Goal: Information Seeking & Learning: Understand process/instructions

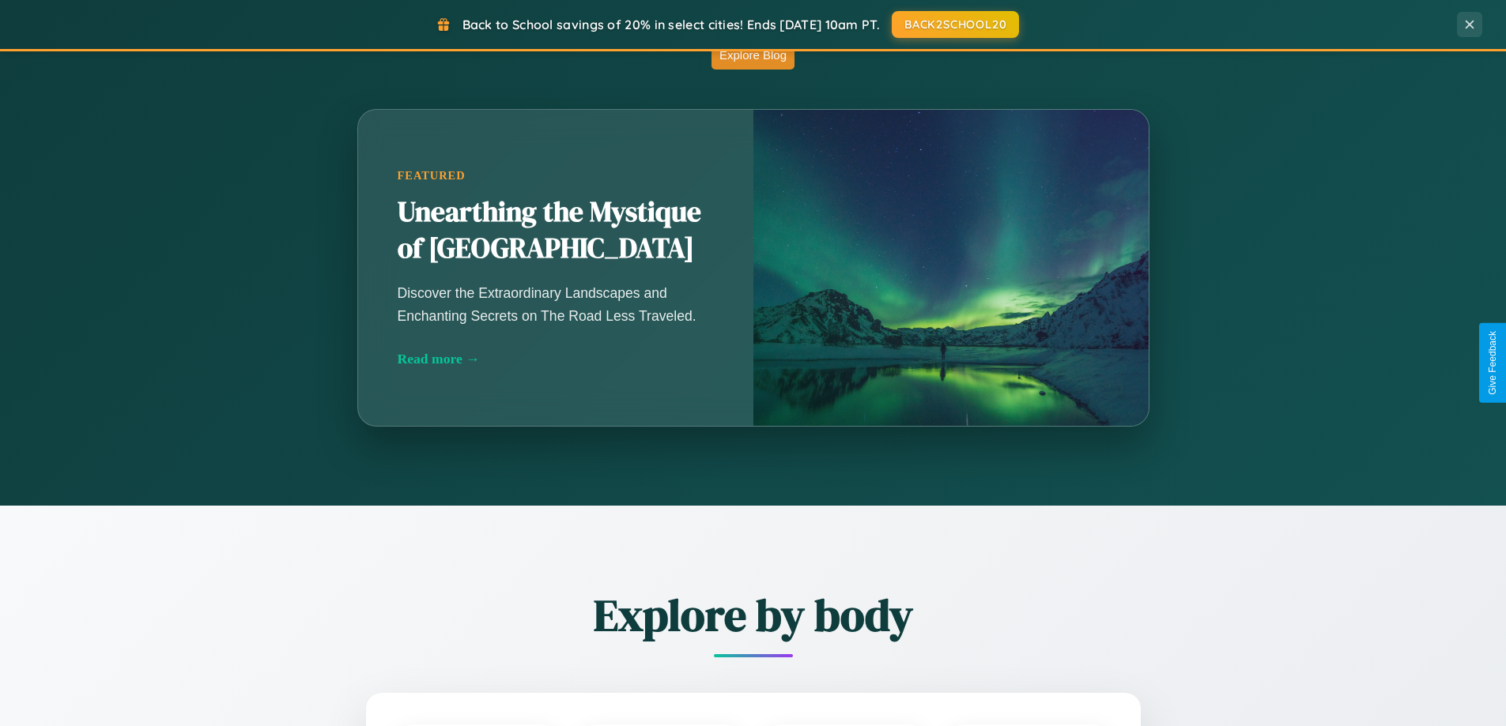
scroll to position [3042, 0]
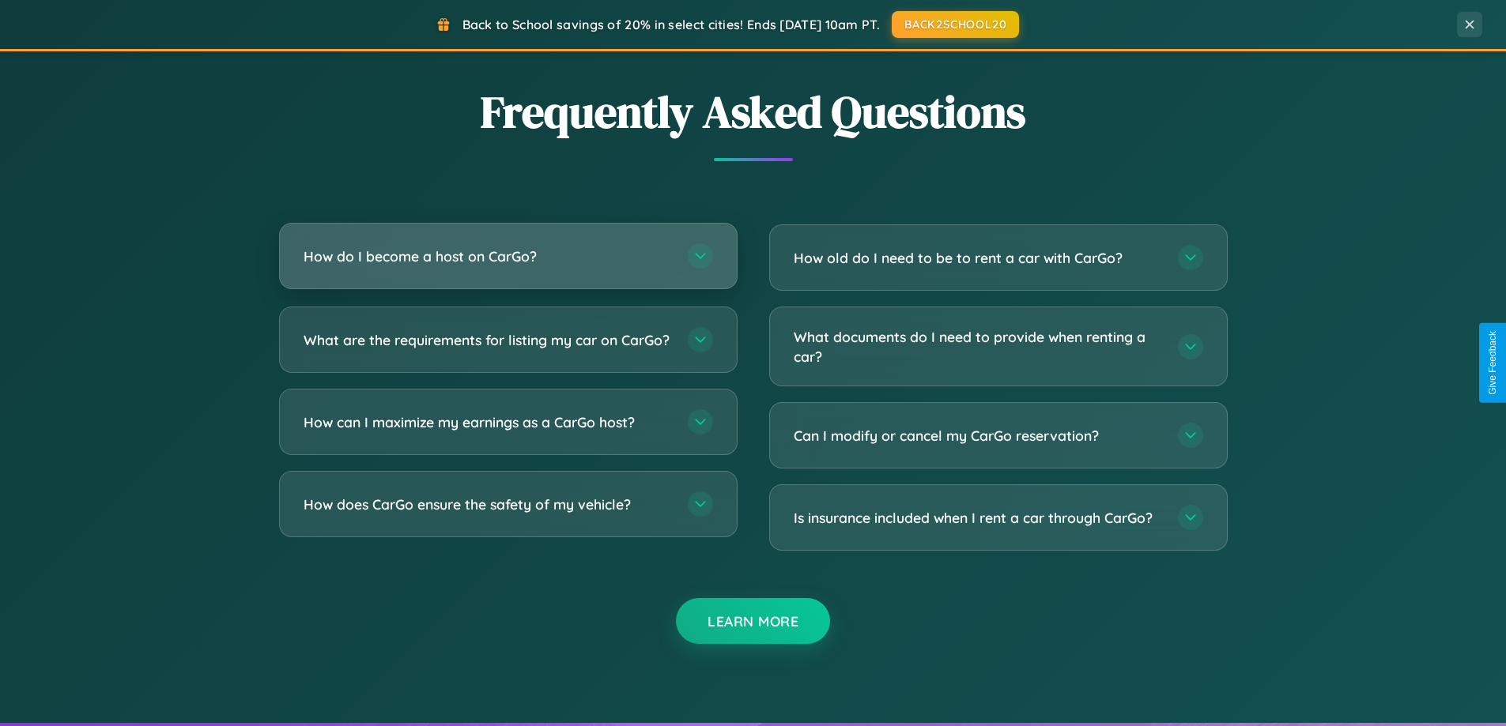
click at [508, 256] on h3 "How do I become a host on CarGo?" at bounding box center [488, 257] width 368 height 20
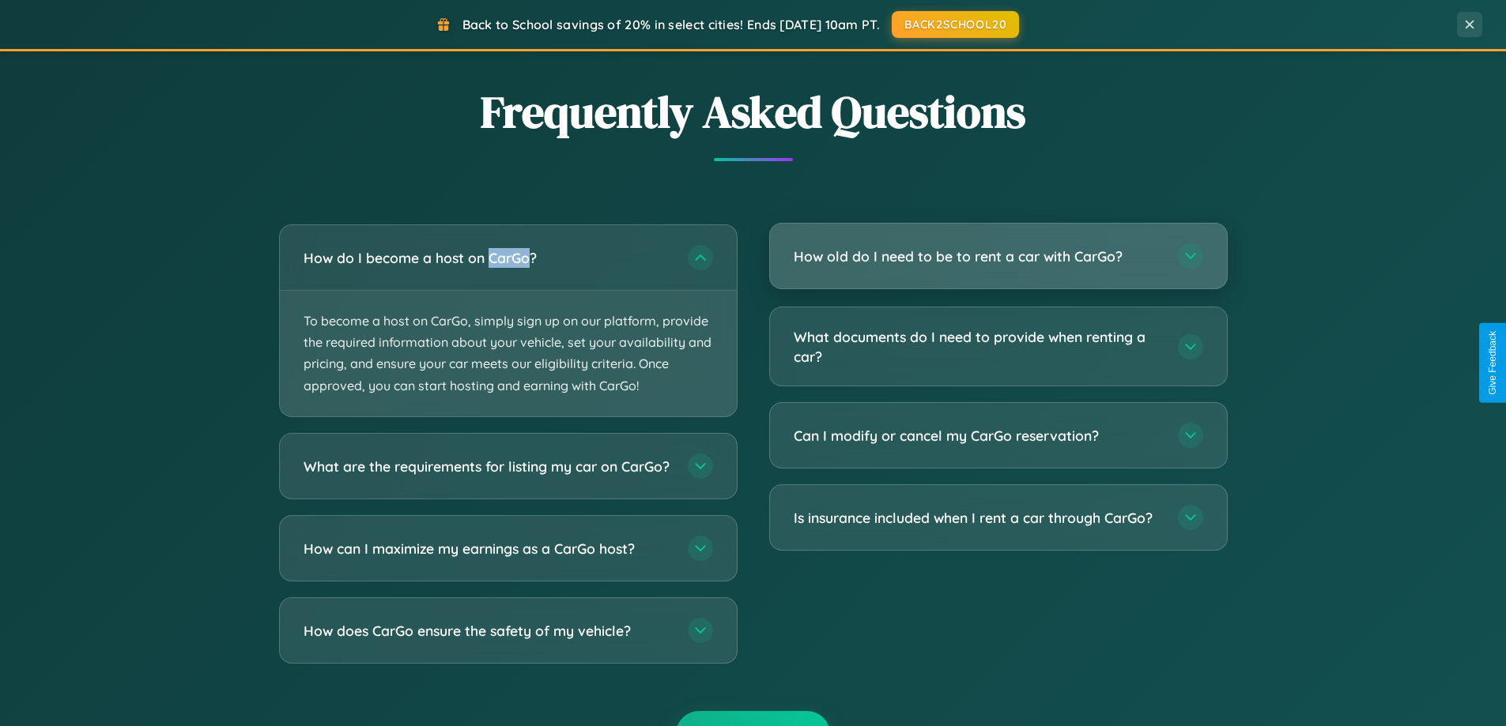
click at [998, 257] on h3 "How old do I need to be to rent a car with CarGo?" at bounding box center [978, 257] width 368 height 20
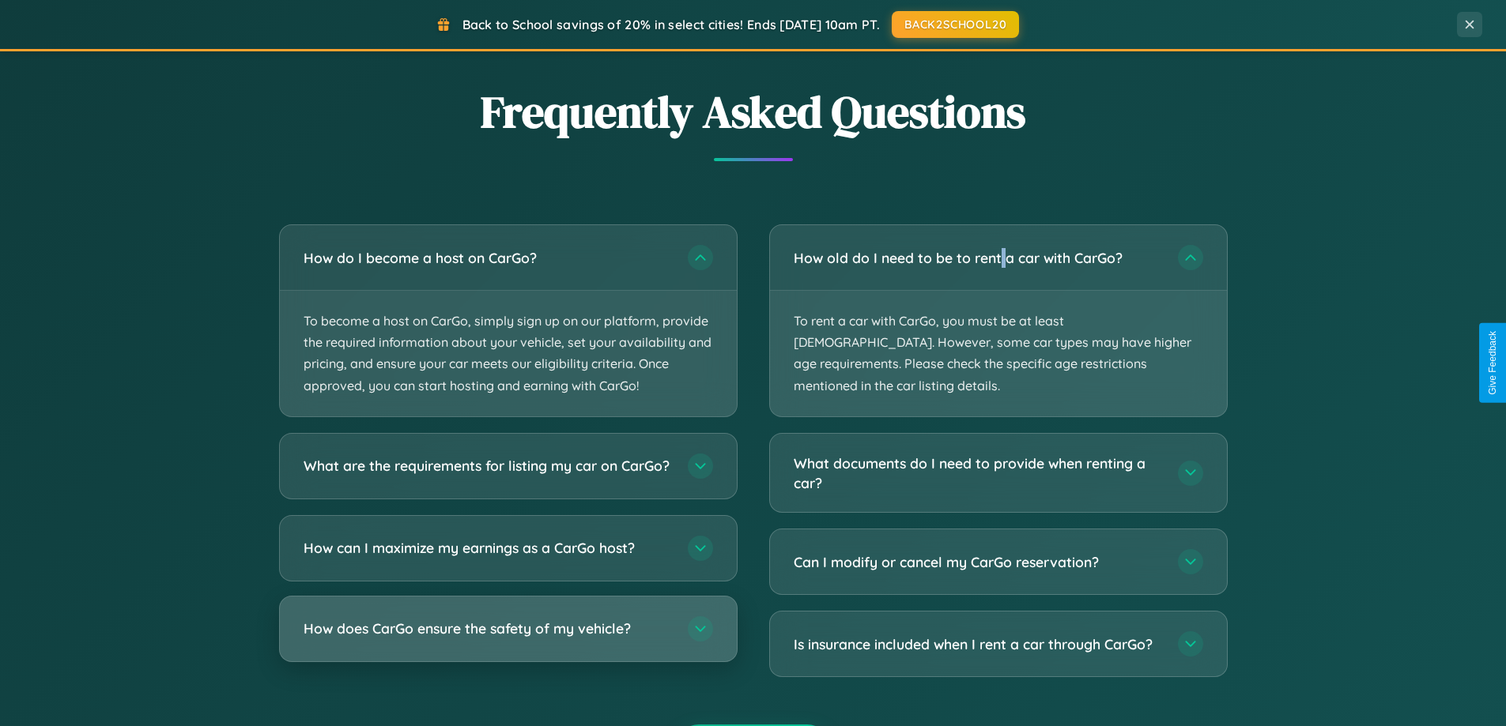
click at [508, 639] on h3 "How does CarGo ensure the safety of my vehicle?" at bounding box center [488, 629] width 368 height 20
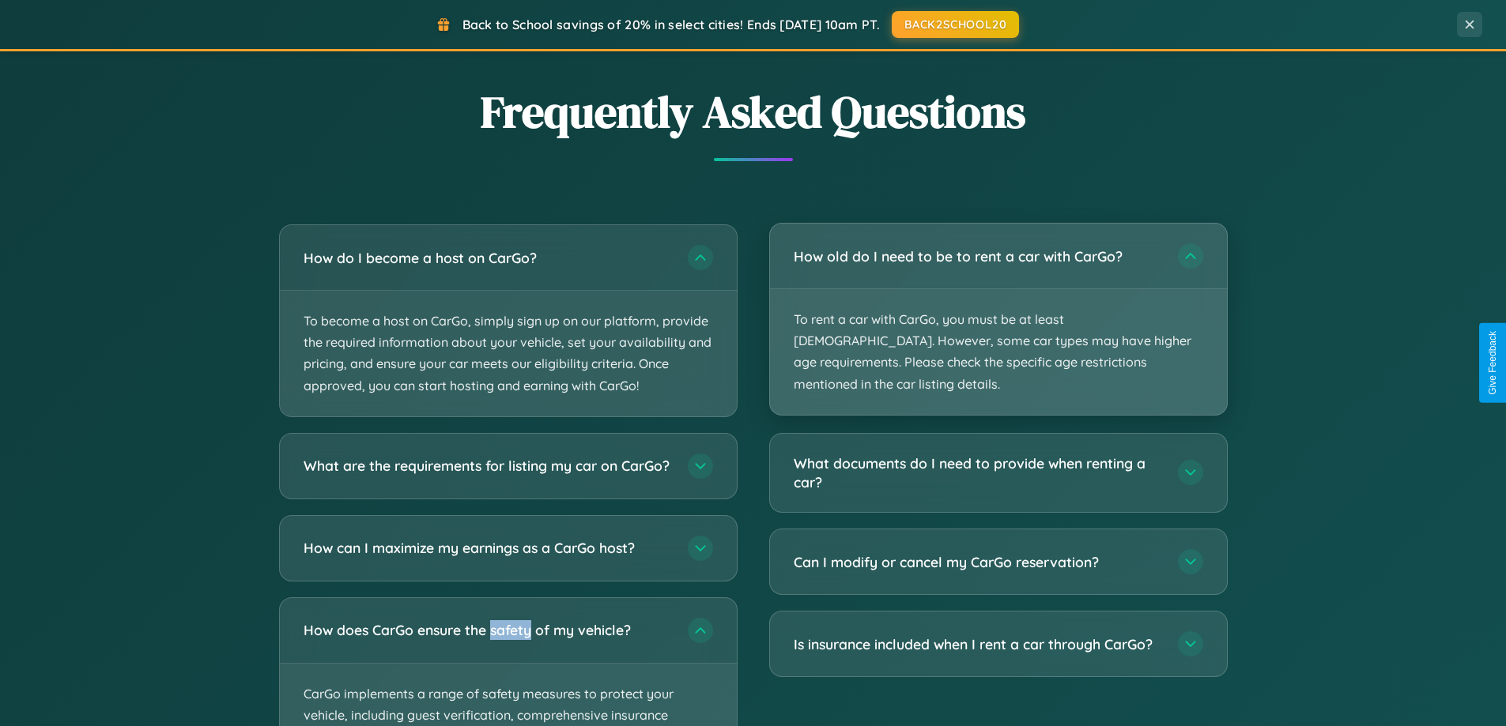
click at [998, 308] on p "To rent a car with CarGo, you must be at least [DEMOGRAPHIC_DATA]. However, som…" at bounding box center [998, 352] width 457 height 126
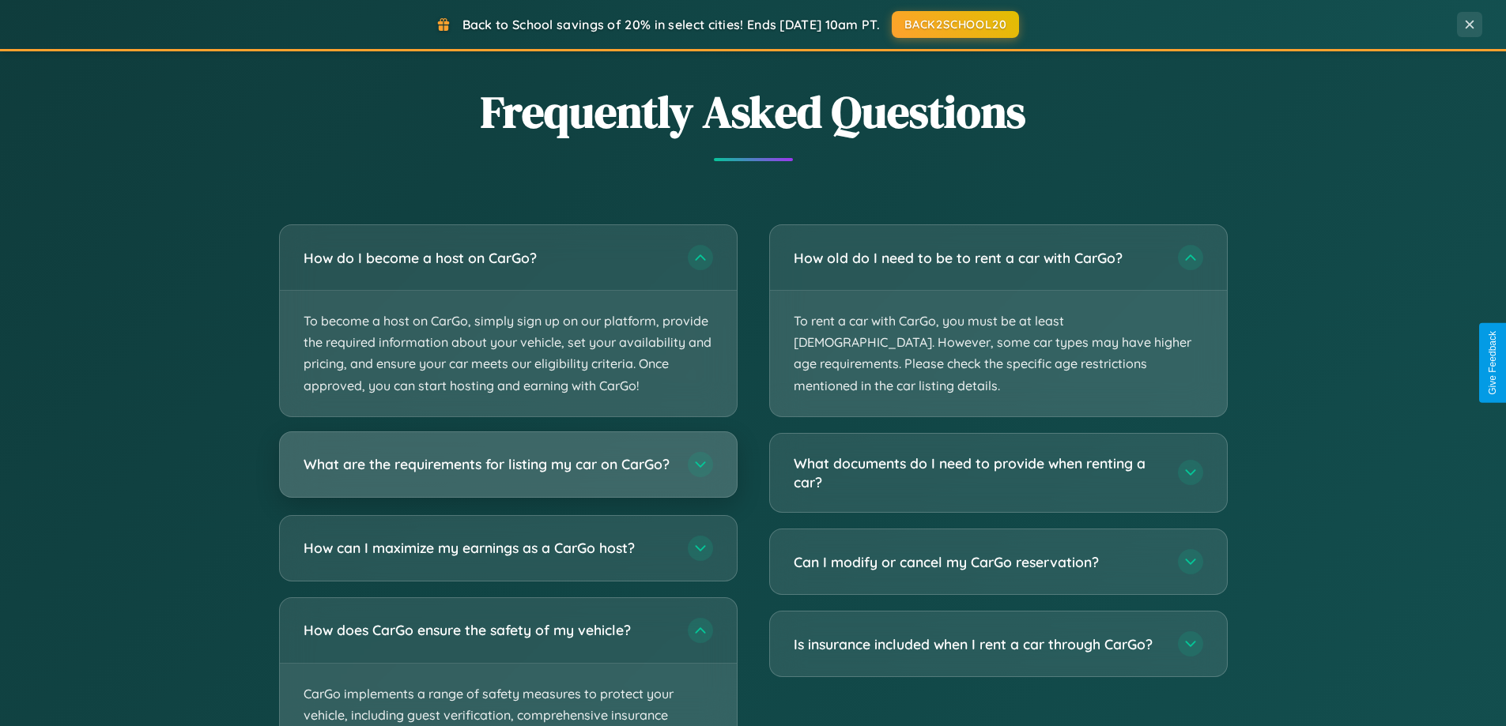
click at [508, 472] on h3 "What are the requirements for listing my car on CarGo?" at bounding box center [488, 465] width 368 height 20
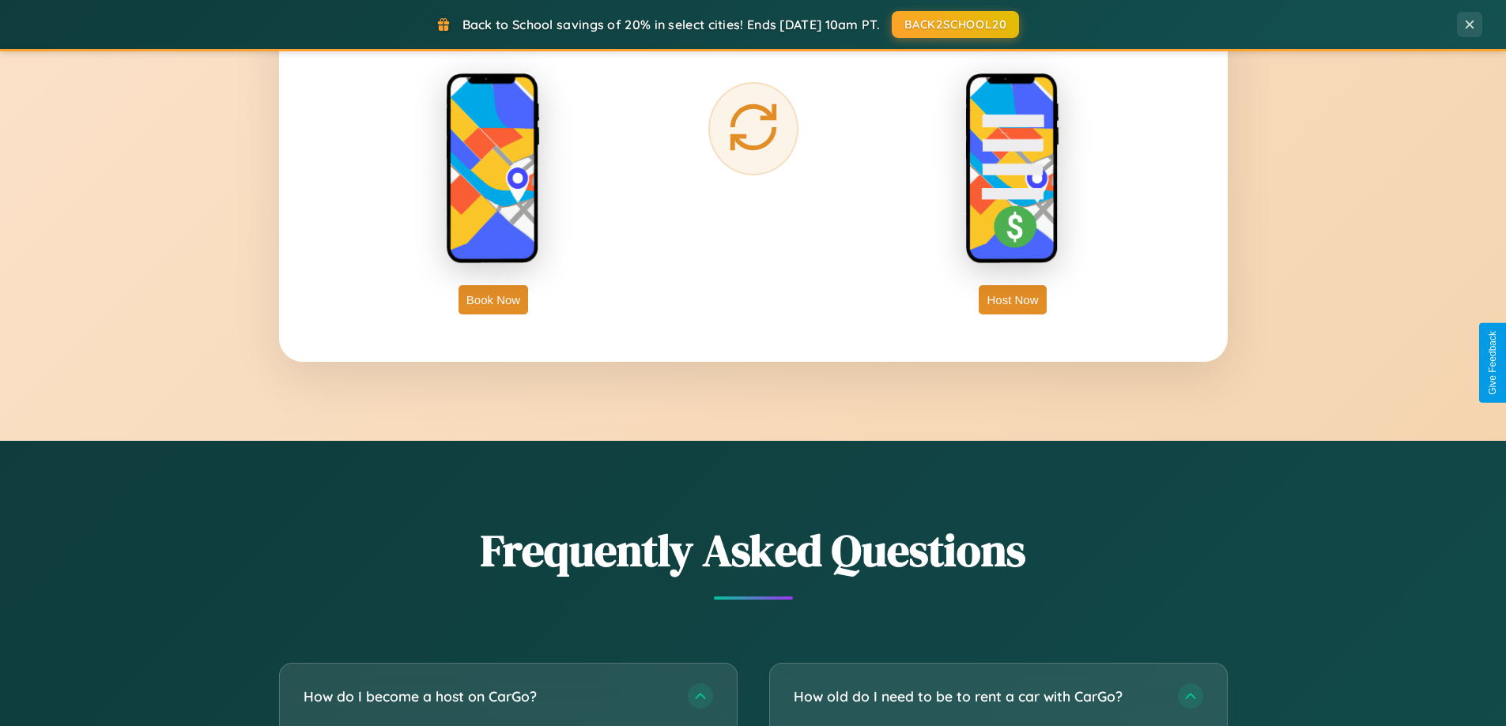
scroll to position [2540, 0]
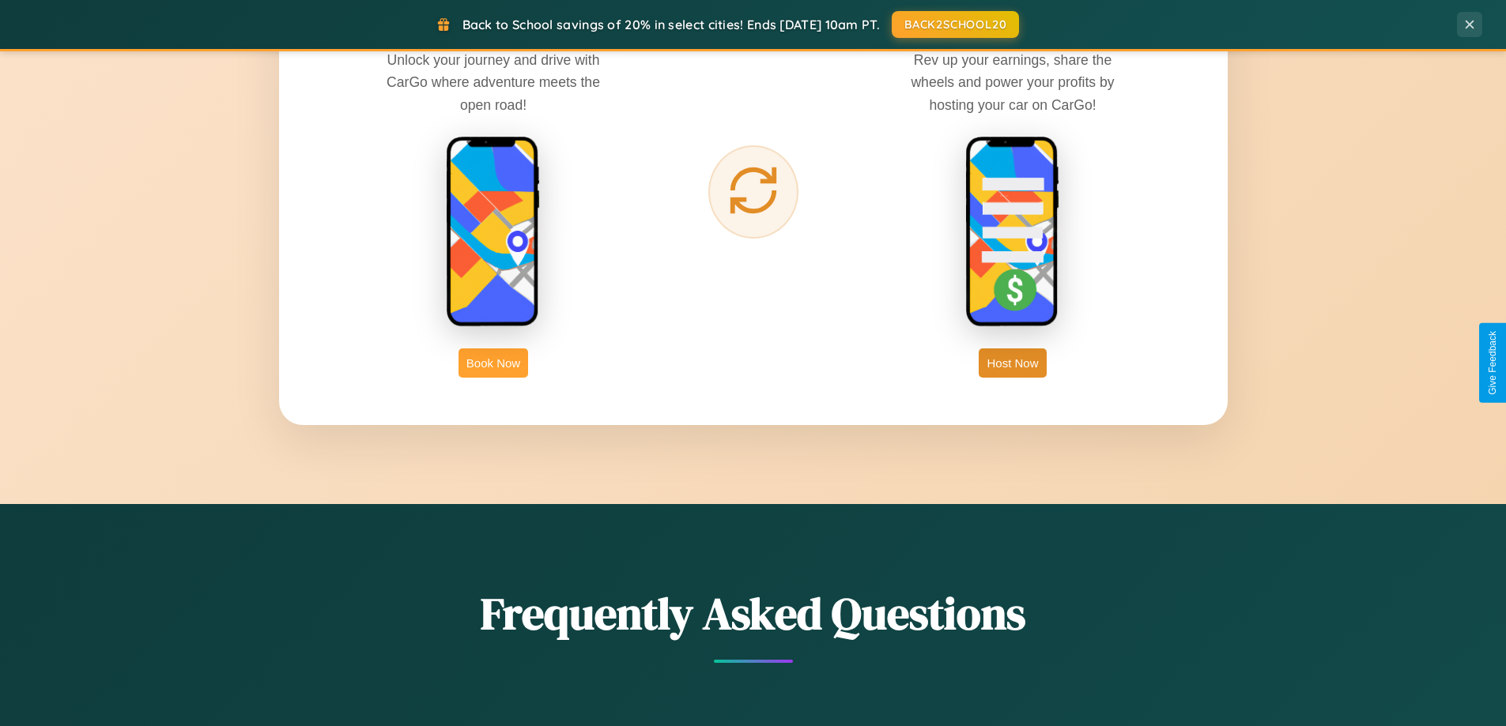
click at [493, 363] on button "Book Now" at bounding box center [494, 363] width 70 height 29
